Goal: Task Accomplishment & Management: Manage account settings

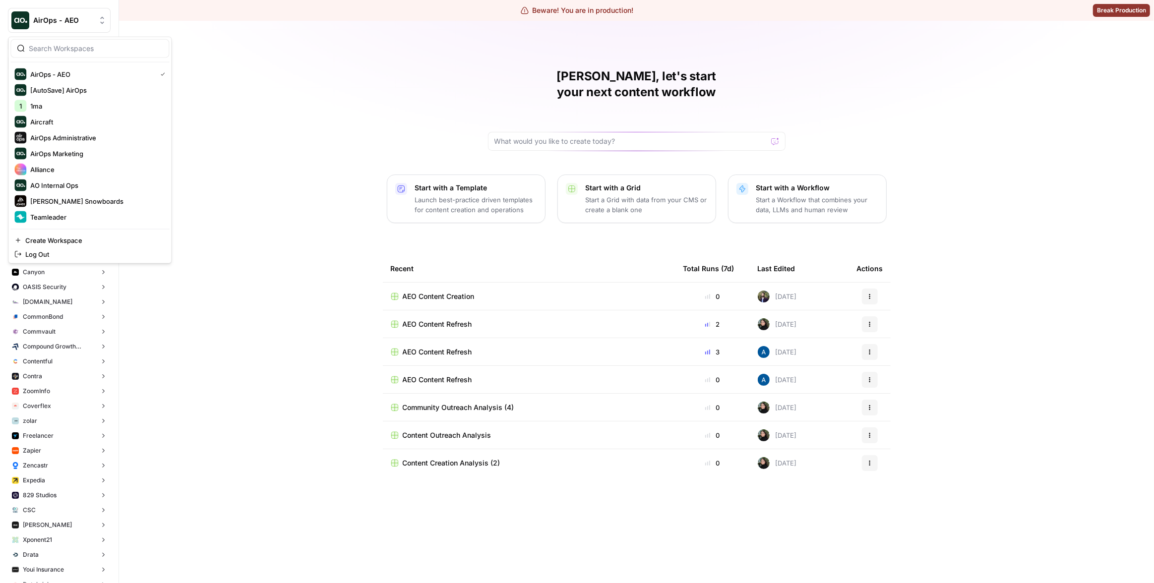
click at [84, 29] on button "AirOps - AEO" at bounding box center [59, 20] width 103 height 25
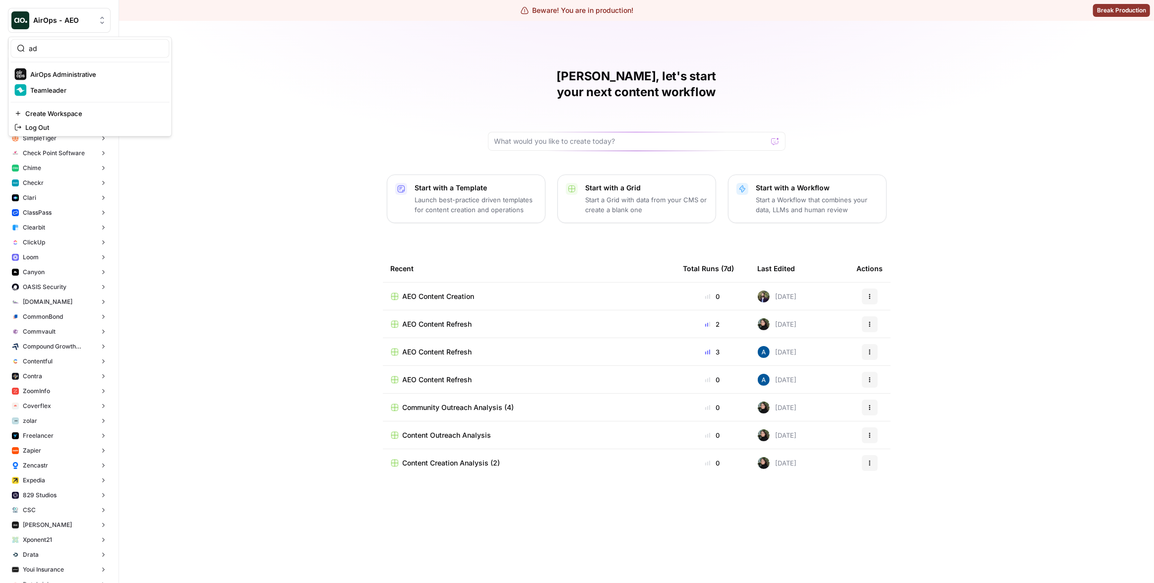
type input "ad"
click at [101, 70] on span "AirOps Administrative" at bounding box center [95, 74] width 131 height 10
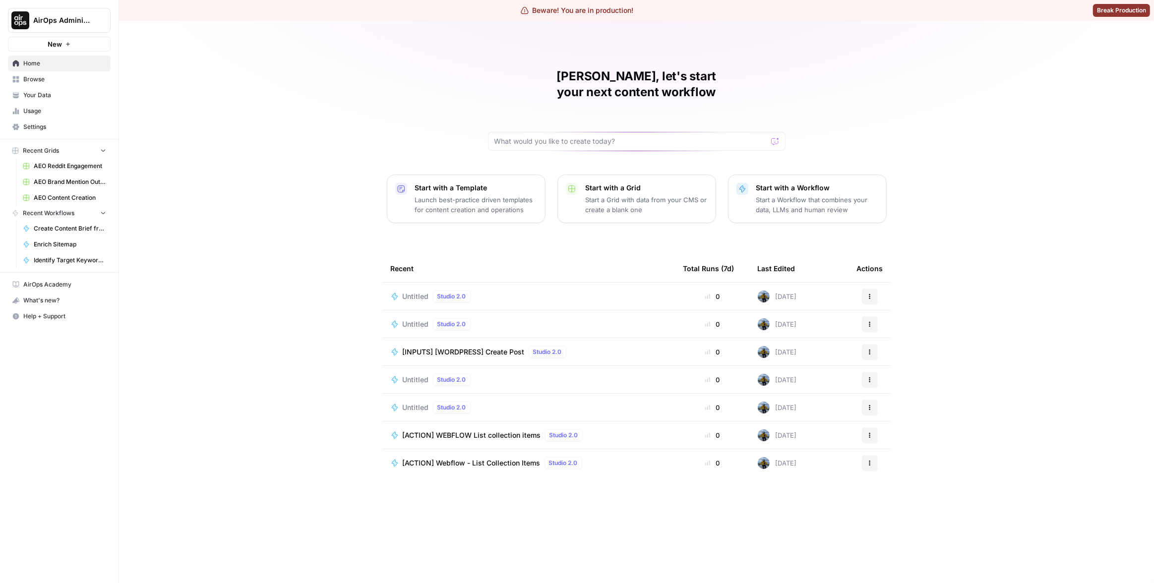
click at [58, 124] on span "Settings" at bounding box center [64, 126] width 83 height 9
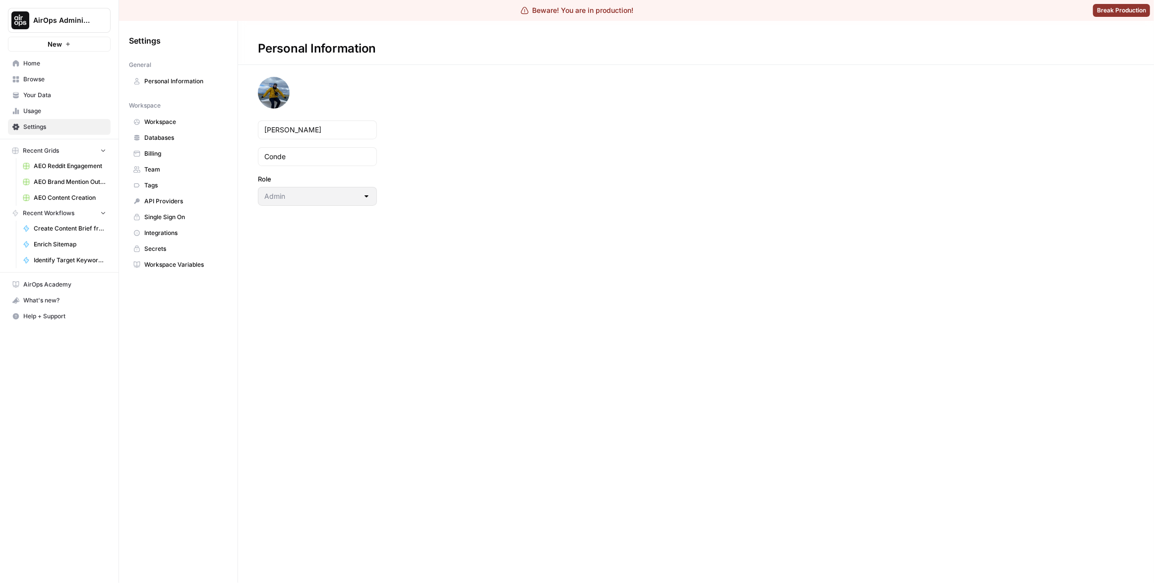
click at [179, 118] on span "Workspace" at bounding box center [183, 121] width 79 height 9
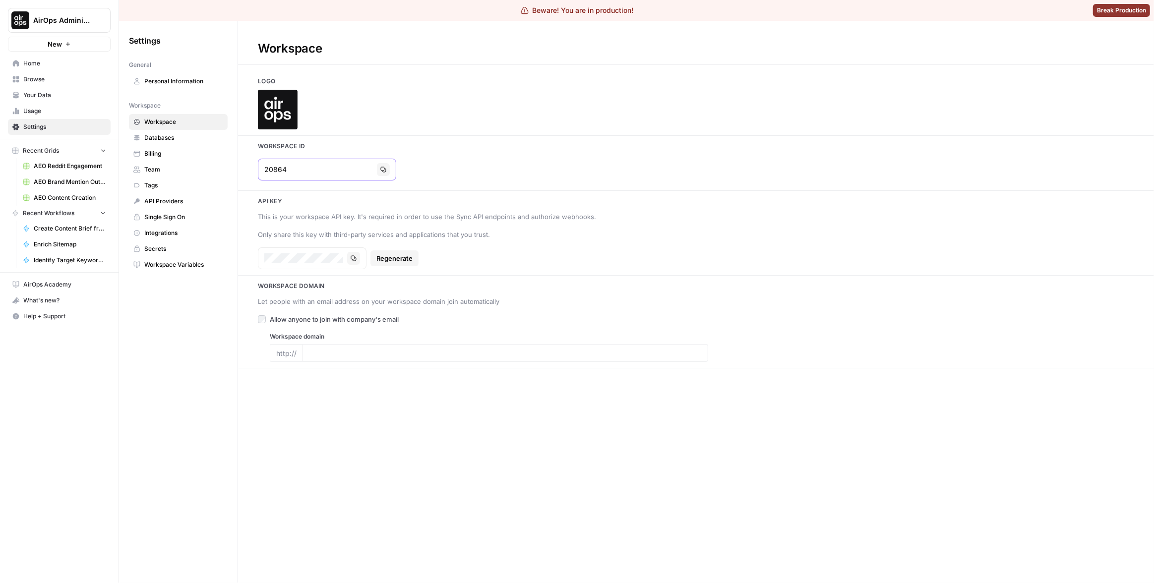
click at [380, 171] on icon "button" at bounding box center [383, 170] width 6 height 6
